Goal: Task Accomplishment & Management: Complete application form

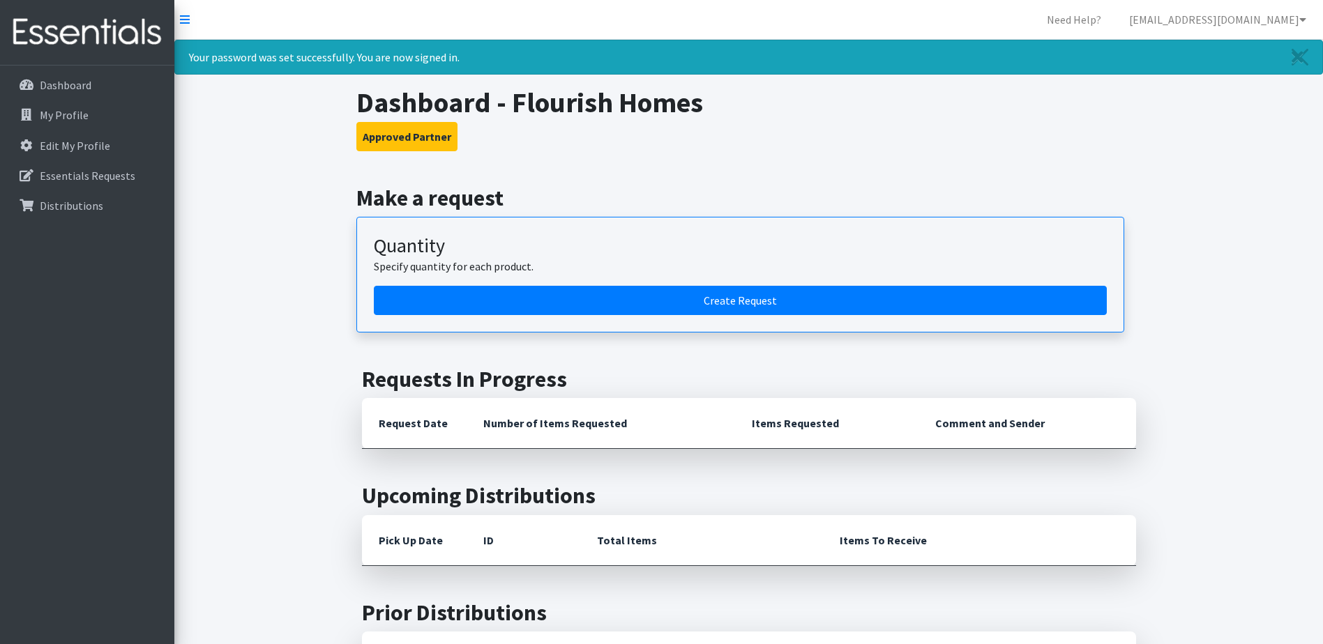
scroll to position [139, 0]
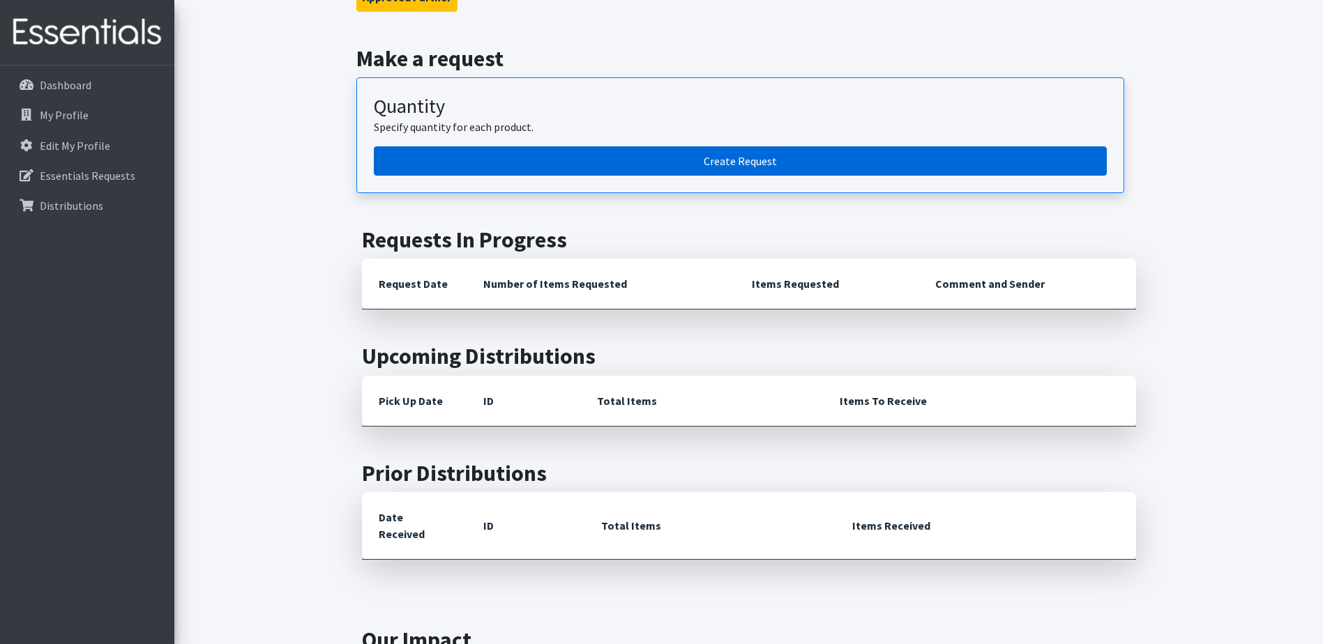
click at [657, 156] on link "Create Request" at bounding box center [740, 160] width 733 height 29
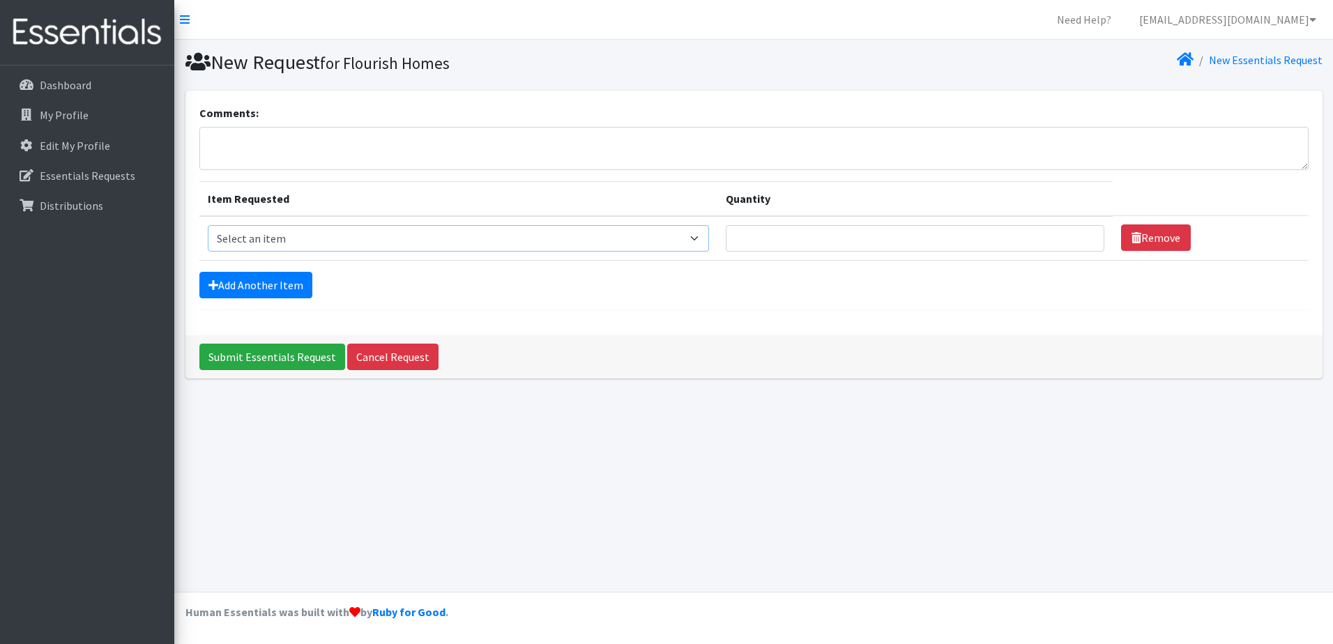
click at [535, 241] on select "Select an item Liners (Pack of 100) Makeup Bag (25) Pads 1 (Pack of 25) Pads 2 …" at bounding box center [459, 238] width 502 height 26
select select "13530"
click at [208, 225] on select "Select an item Liners (Pack of 100) Makeup Bag (25) Pads 1 (Pack of 25) Pads 2 …" at bounding box center [459, 238] width 502 height 26
click at [916, 236] on input "Quantity" at bounding box center [915, 238] width 379 height 26
click at [1083, 234] on input "1" at bounding box center [915, 238] width 379 height 26
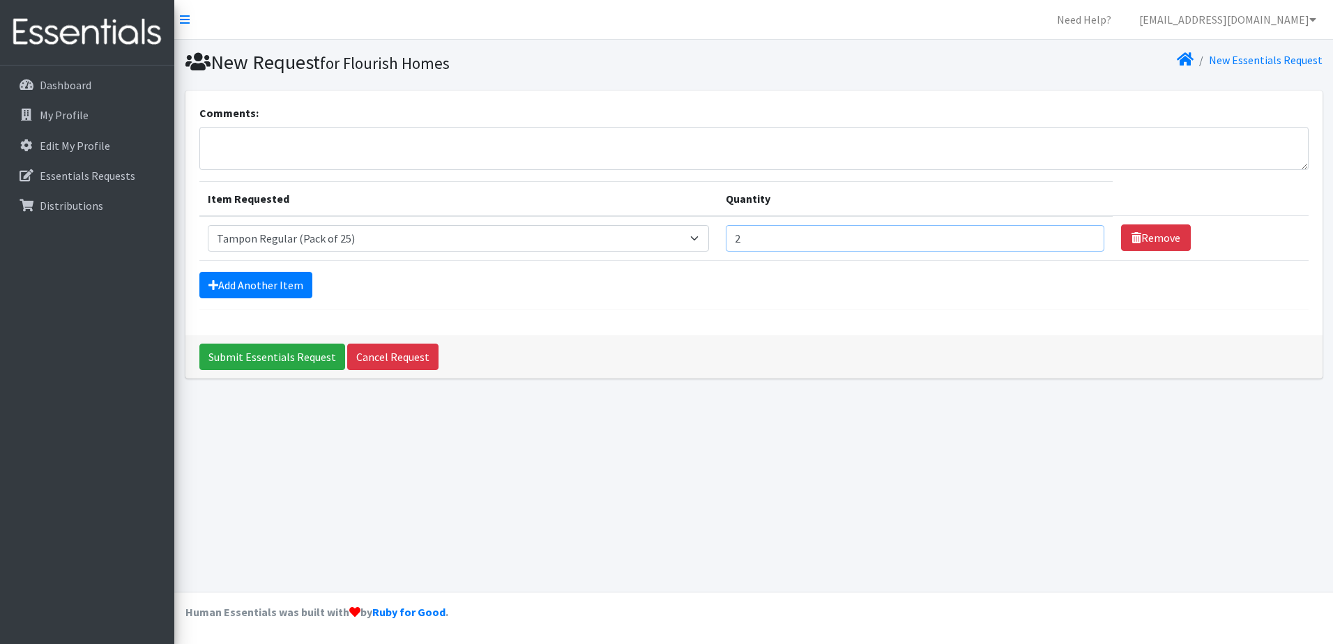
type input "2"
click at [1083, 234] on input "2" at bounding box center [915, 238] width 379 height 26
click at [258, 280] on link "Add Another Item" at bounding box center [255, 285] width 113 height 26
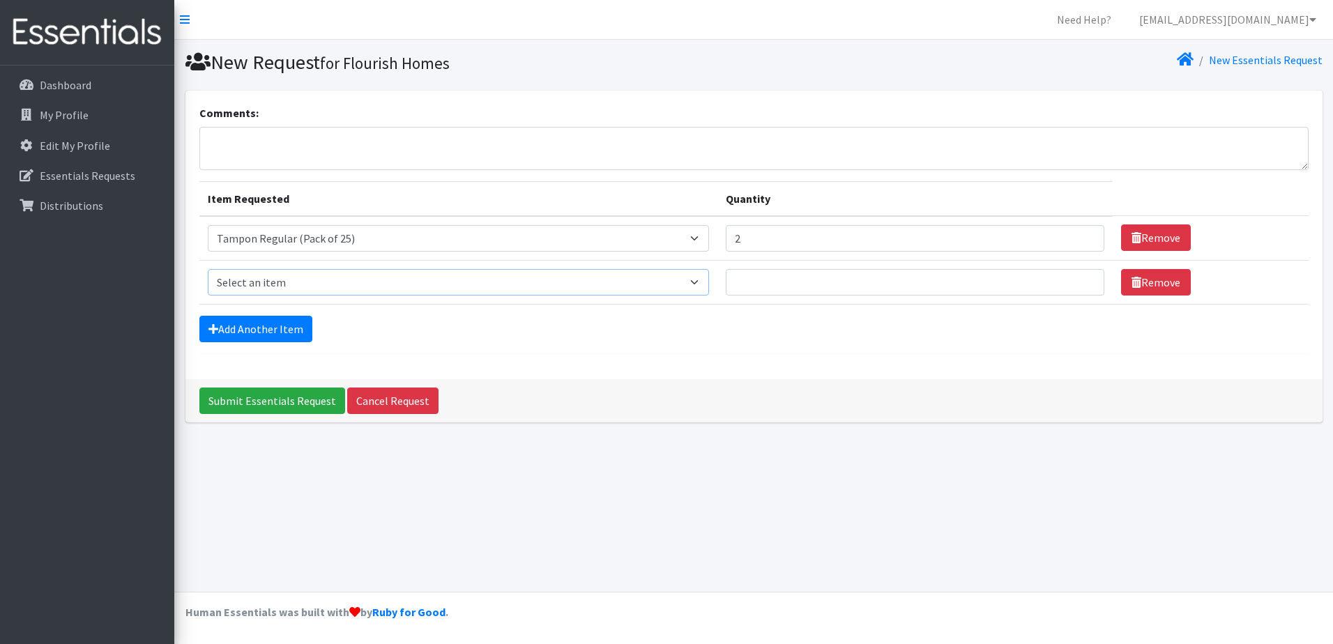
click at [704, 278] on select "Select an item Liners (Pack of 100) Makeup Bag (25) Pads 1 (Pack of 25) Pads 2 …" at bounding box center [459, 282] width 502 height 26
select select "13531"
click at [208, 269] on select "Select an item Liners (Pack of 100) Makeup Bag (25) Pads 1 (Pack of 25) Pads 2 …" at bounding box center [459, 282] width 502 height 26
click at [1059, 285] on input "Quantity" at bounding box center [915, 282] width 379 height 26
click at [1077, 278] on input "1" at bounding box center [915, 282] width 379 height 26
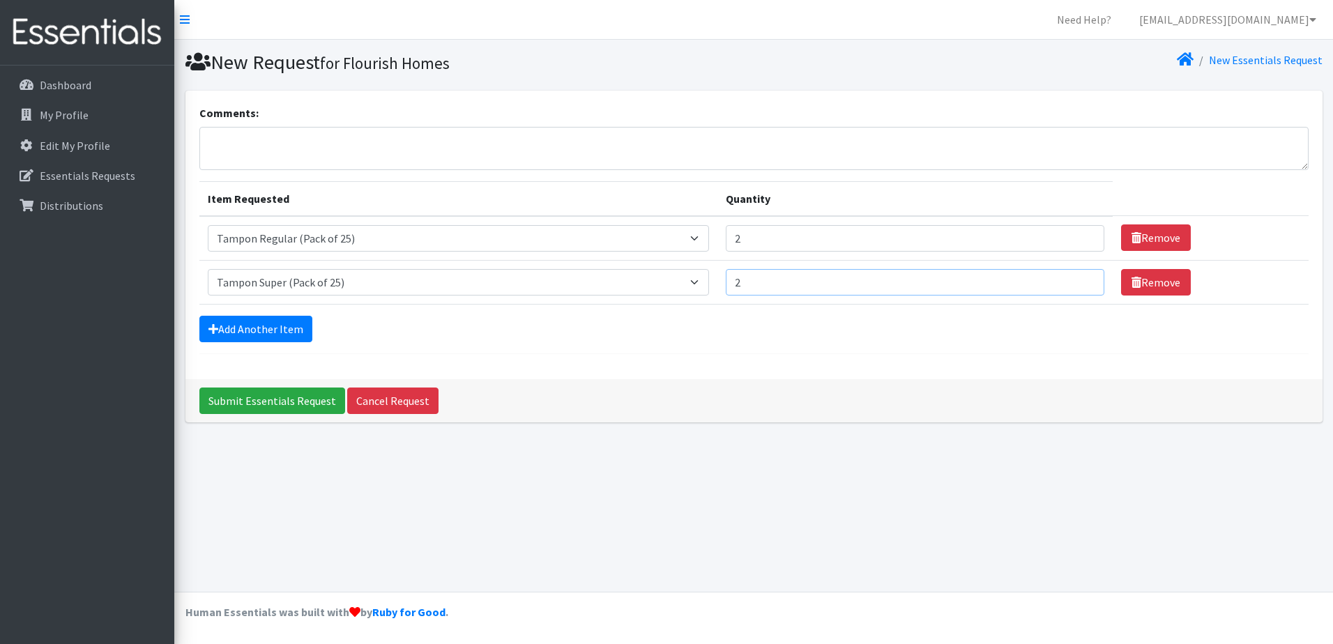
type input "2"
click at [1077, 278] on input "2" at bounding box center [915, 282] width 379 height 26
click at [985, 347] on form "Comments: Item Requested Quantity Item Requested Select an item Liners (Pack of…" at bounding box center [753, 230] width 1109 height 250
click at [990, 244] on input "2" at bounding box center [915, 238] width 379 height 26
type input "3"
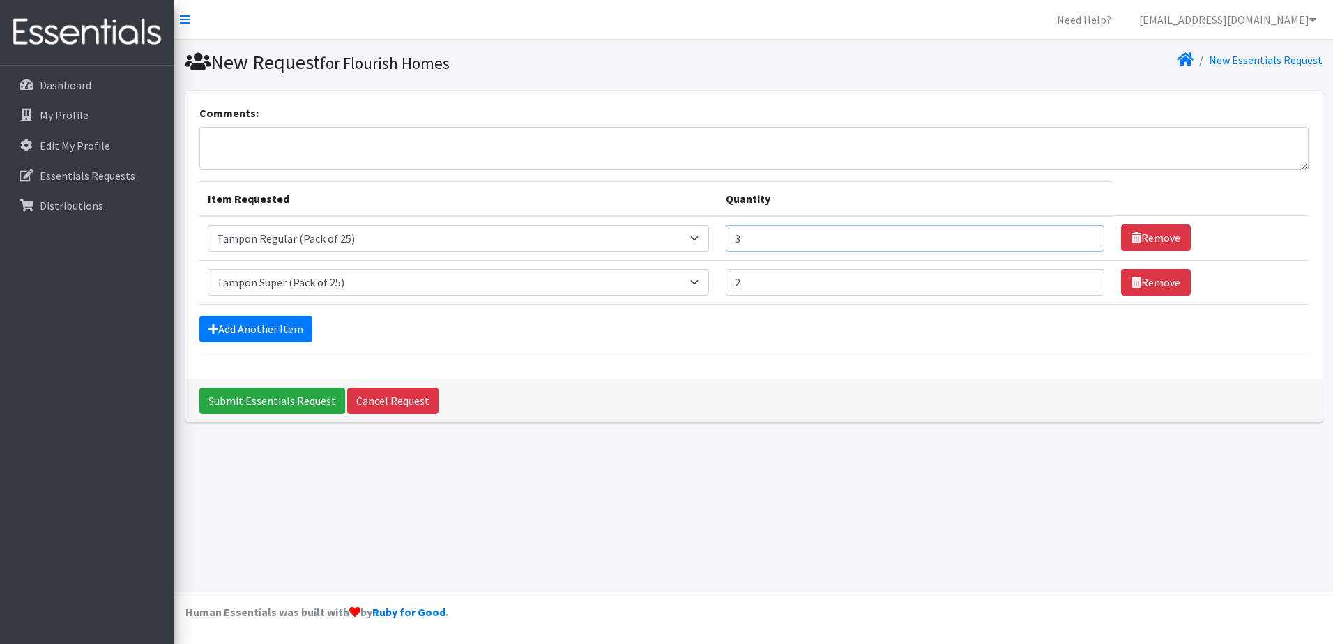
click at [1077, 234] on input "3" at bounding box center [915, 238] width 379 height 26
type input "3"
click at [1079, 279] on input "3" at bounding box center [915, 282] width 379 height 26
click at [273, 395] on input "Submit Essentials Request" at bounding box center [272, 401] width 146 height 26
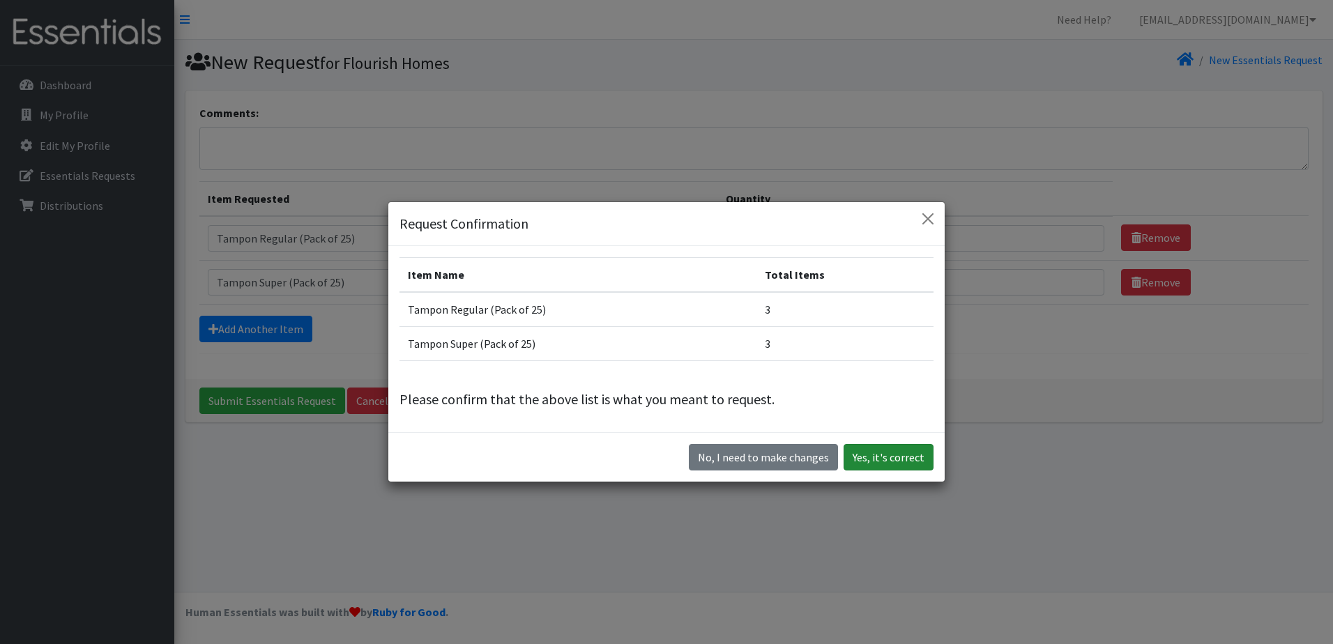
click at [866, 453] on button "Yes, it's correct" at bounding box center [889, 457] width 90 height 26
